Goal: Task Accomplishment & Management: Manage account settings

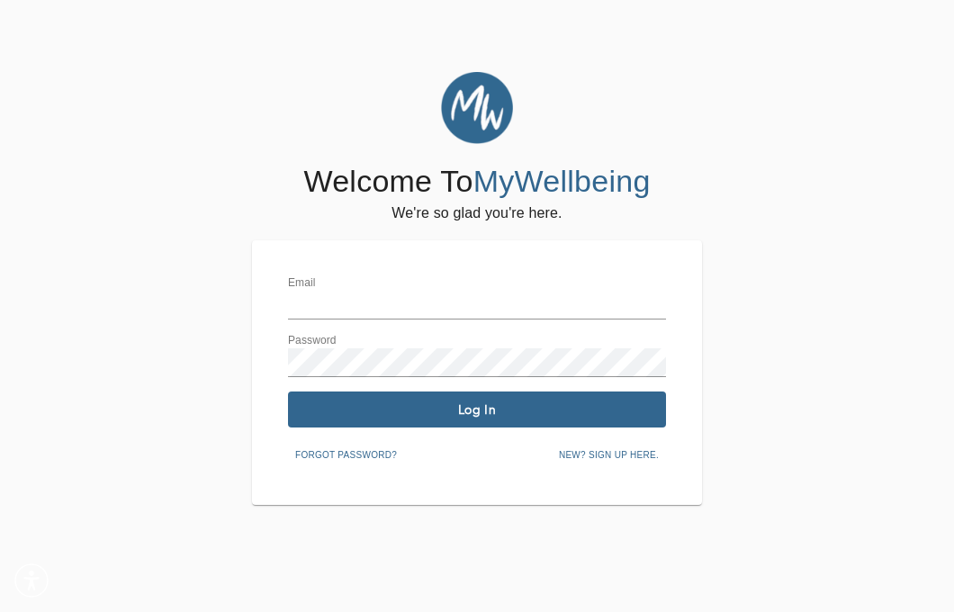
type input "coules@flexmindpsych.com"
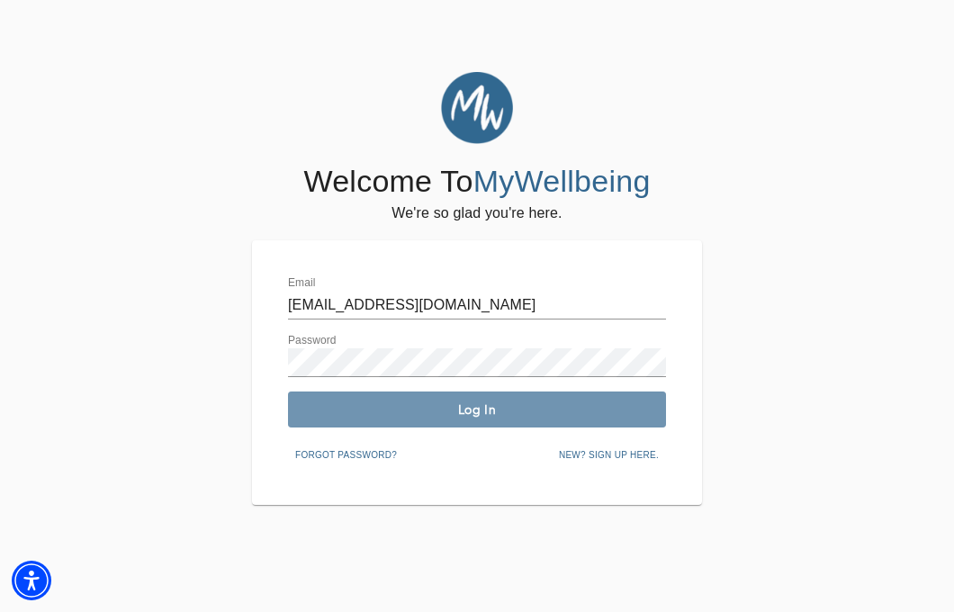
click at [504, 408] on span "Log In" at bounding box center [477, 409] width 364 height 17
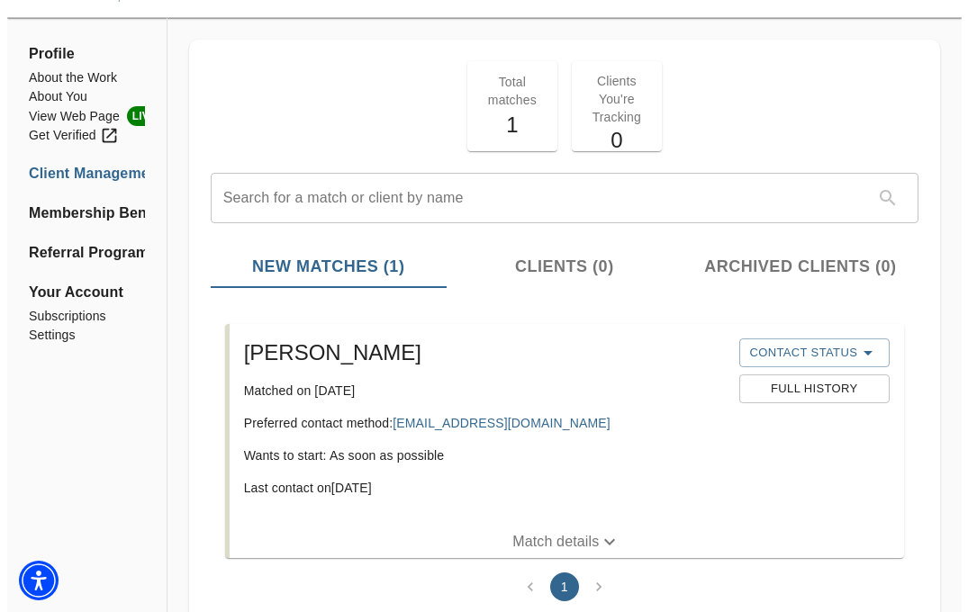
scroll to position [111, 0]
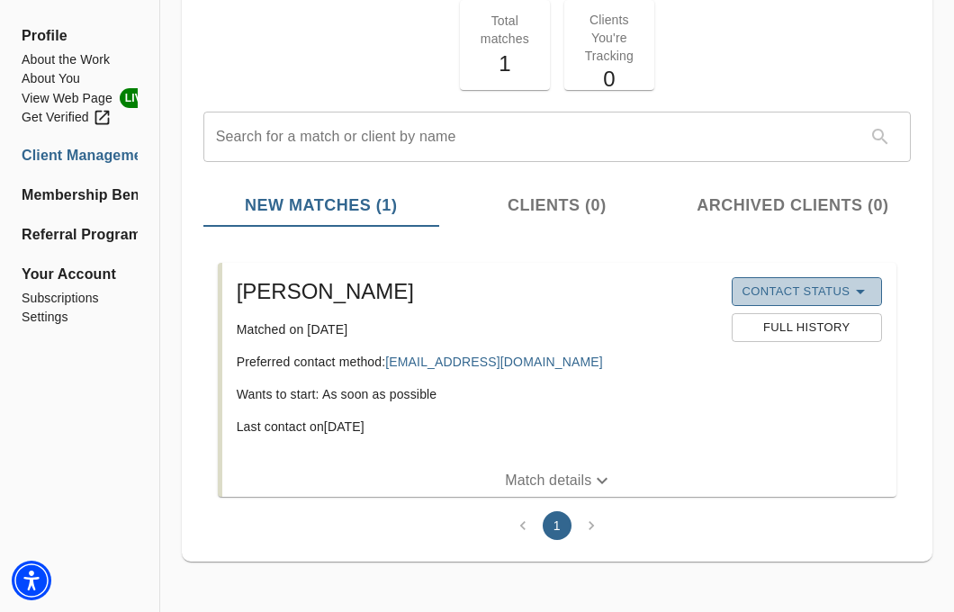
click at [772, 285] on span "Contact Status" at bounding box center [807, 292] width 132 height 22
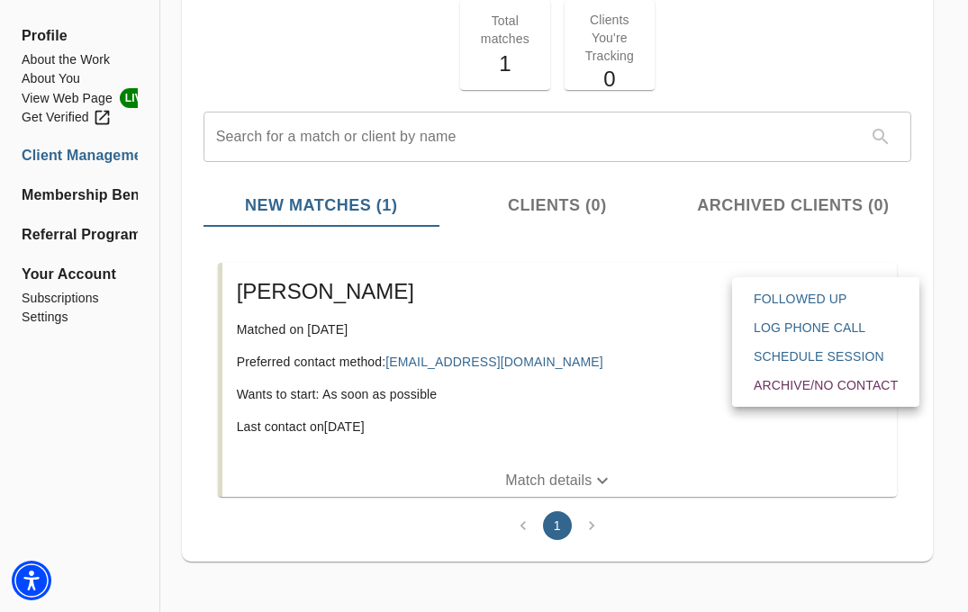
click at [610, 420] on div at bounding box center [484, 306] width 968 height 612
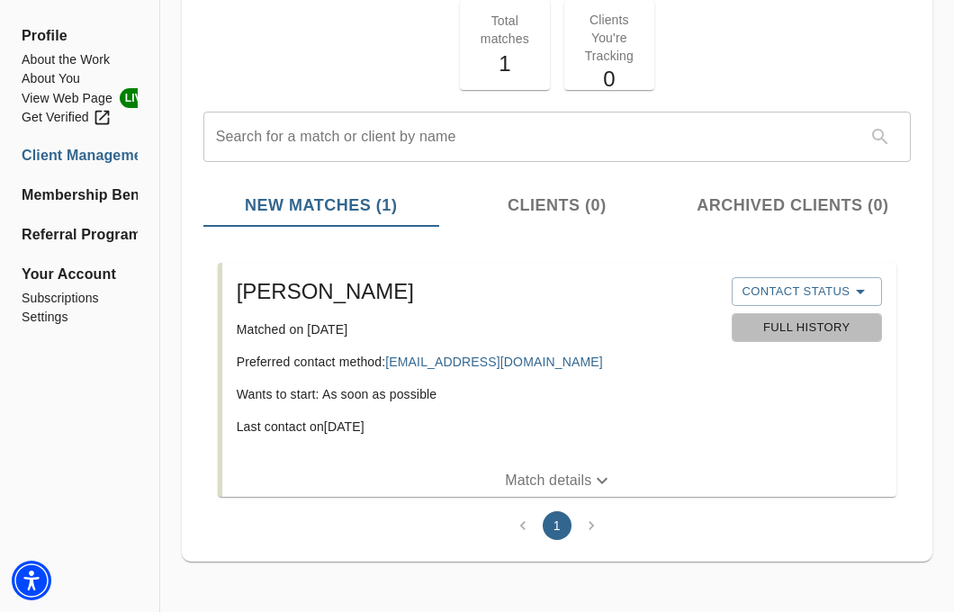
click at [761, 337] on span "Full History" at bounding box center [807, 328] width 132 height 21
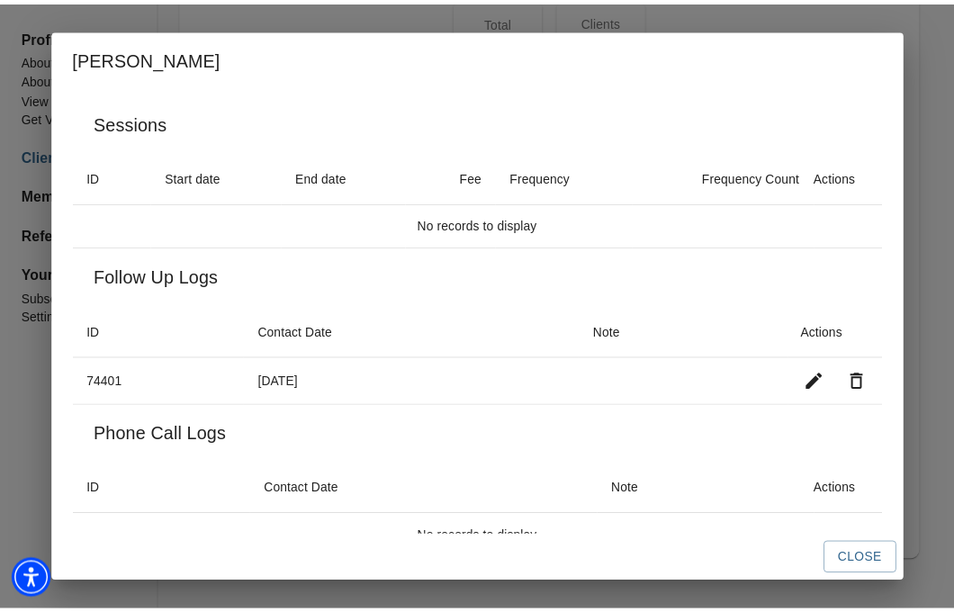
scroll to position [31, 0]
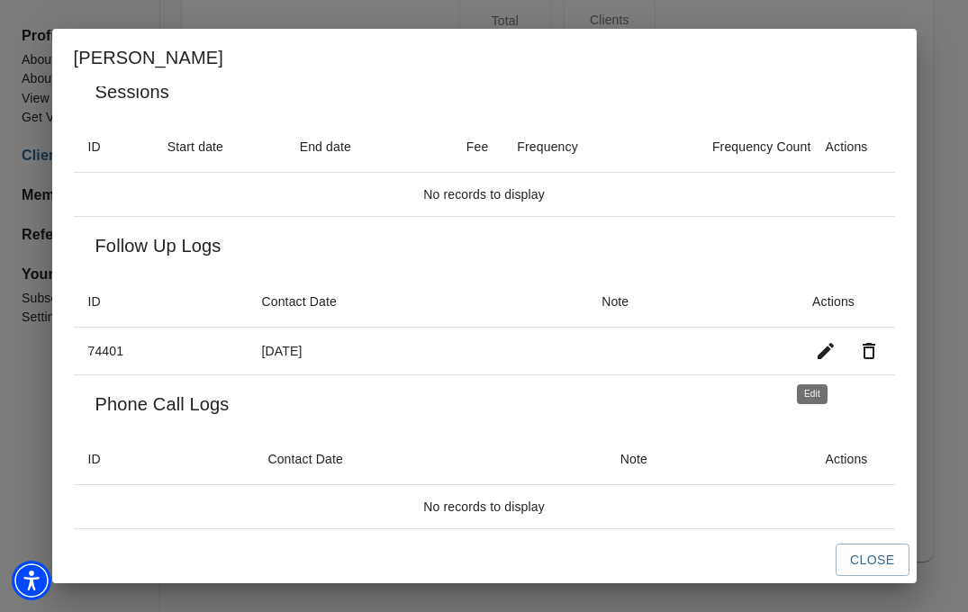
click at [817, 348] on icon "button" at bounding box center [825, 351] width 16 height 16
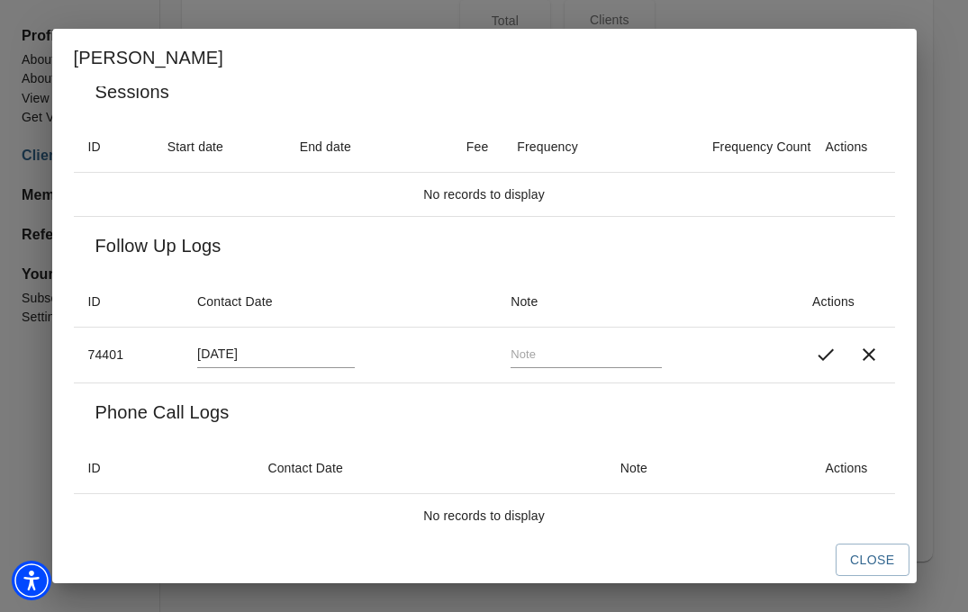
click at [538, 354] on input "text" at bounding box center [585, 354] width 151 height 25
type input "emailed pt"
click at [817, 351] on icon "button" at bounding box center [825, 355] width 16 height 12
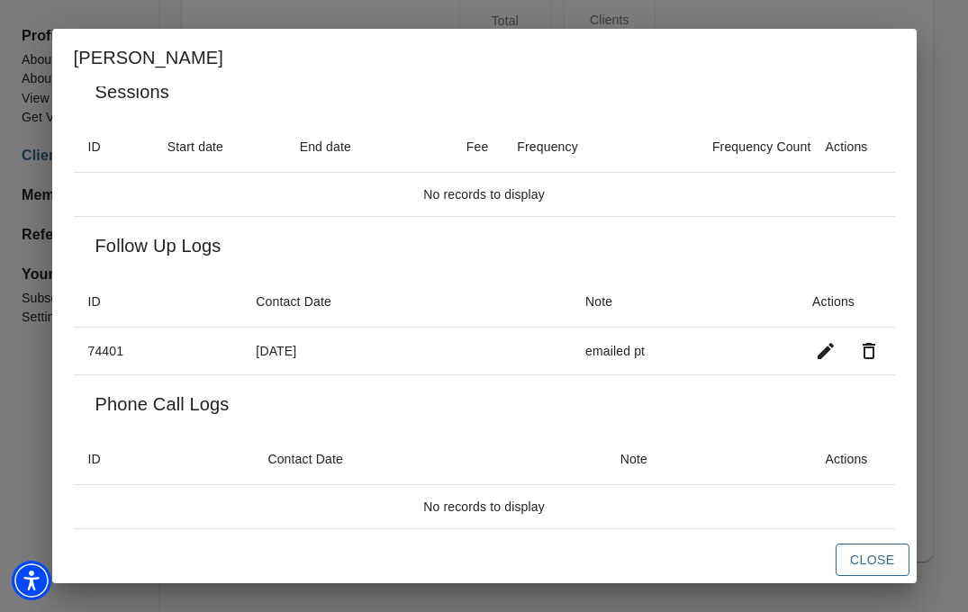
click at [885, 568] on span "Close" at bounding box center [872, 560] width 44 height 23
